Goal: Task Accomplishment & Management: Manage account settings

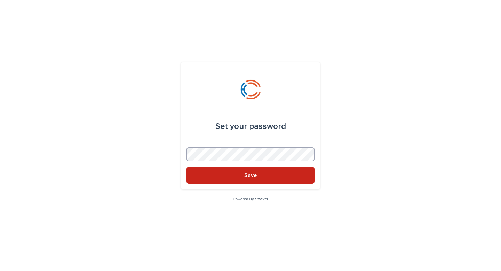
click at [187, 167] on button "Save" at bounding box center [251, 175] width 128 height 17
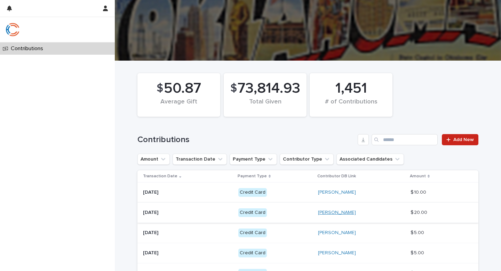
scroll to position [10, 0]
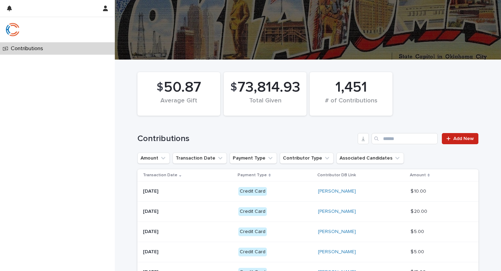
click at [267, 94] on span "73,814.93" at bounding box center [269, 87] width 63 height 17
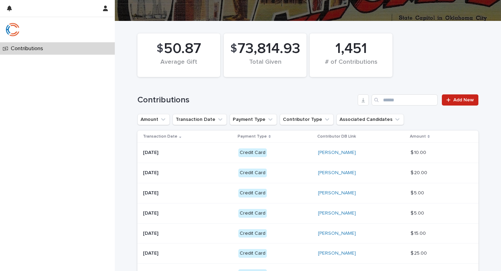
scroll to position [52, 0]
